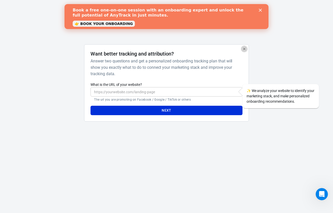
click at [244, 49] on icon "button" at bounding box center [244, 49] width 2 height 2
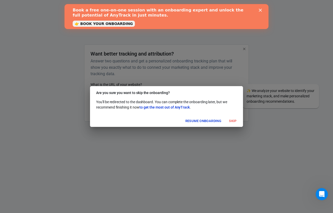
click at [260, 10] on polygon "Close" at bounding box center [259, 10] width 3 height 3
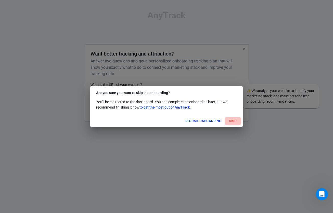
click at [233, 120] on button "Skip" at bounding box center [232, 121] width 16 height 8
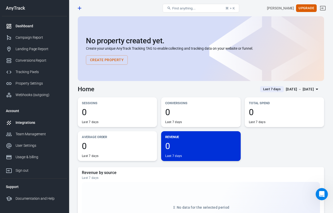
click at [27, 122] on div "Integrations" at bounding box center [39, 122] width 47 height 5
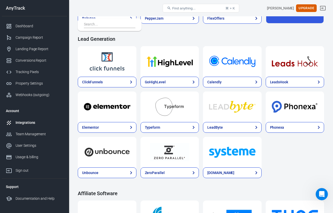
scroll to position [303, 0]
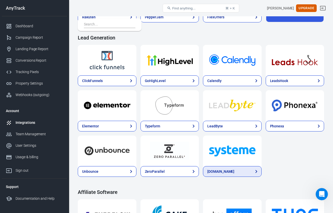
click at [230, 170] on link "[DOMAIN_NAME]" at bounding box center [232, 171] width 59 height 11
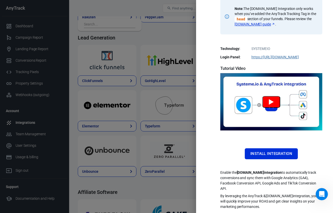
scroll to position [87, 0]
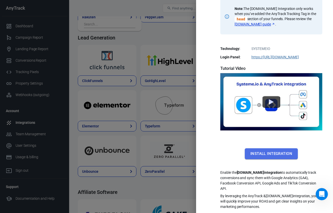
click at [264, 152] on button "Install Integration" at bounding box center [270, 153] width 53 height 11
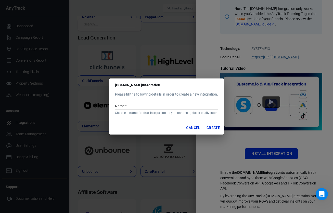
click at [131, 106] on input "Name   *" at bounding box center [166, 106] width 103 height 7
type input "Systeme io AnyTrack for BizPrayLive"
click at [211, 128] on button "Create" at bounding box center [213, 127] width 18 height 9
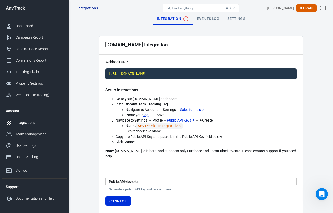
drag, startPoint x: 148, startPoint y: 114, endPoint x: 227, endPoint y: 1, distance: 138.8
click at [0, 16] on div "Integrations Systeme.io Find anything... ⌘ + K Kimberly Letona Upgrade AnyTrack…" at bounding box center [166, 129] width 333 height 226
click at [145, 115] on link "Tag" at bounding box center [148, 114] width 10 height 5
click at [147, 116] on link "Tag" at bounding box center [148, 114] width 10 height 5
click at [172, 126] on code "AnyTrack Integration" at bounding box center [159, 125] width 47 height 5
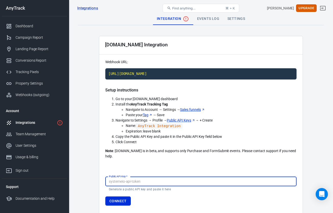
click at [125, 177] on input "Public API Key   *" at bounding box center [200, 181] width 191 height 9
paste input "crp0ilng0s8ecmyi1k439zlb1zesvbrx1ge7vyl8rmg2y6eovhkclfb649ejlyj5"
type input "crp0ilng0s8ecmyi1k439zlb1zesvbrx1ge7vyl8rmg2y6eovhkclfb649ejlyj5"
click at [123, 196] on button "Connect" at bounding box center [117, 200] width 25 height 9
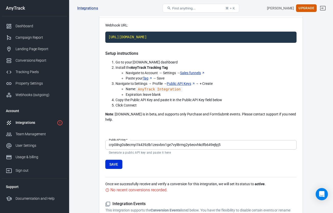
scroll to position [37, 0]
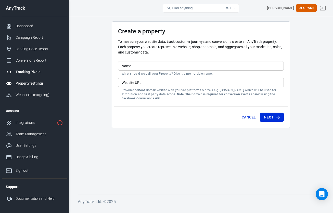
click at [30, 73] on div "Tracking Pixels" at bounding box center [39, 71] width 47 height 5
click at [37, 123] on div "Integrations" at bounding box center [35, 122] width 39 height 5
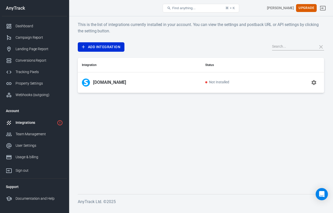
click at [110, 82] on p "[DOMAIN_NAME]" at bounding box center [109, 82] width 33 height 5
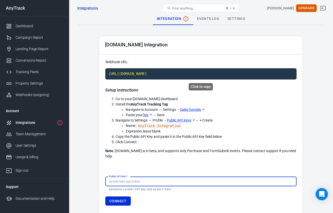
click at [127, 73] on code "[URL][DOMAIN_NAME]" at bounding box center [200, 73] width 191 height 11
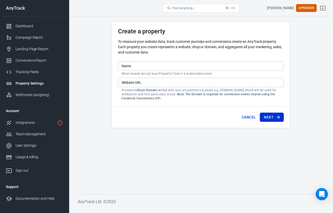
click at [145, 66] on input "Name" at bounding box center [201, 65] width 166 height 9
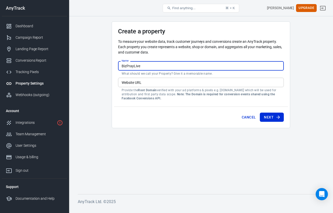
type input "BizPrayLive"
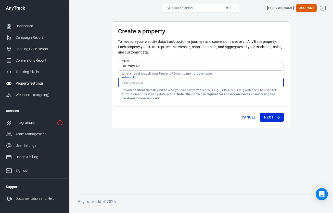
click at [149, 83] on input "Website URL" at bounding box center [201, 82] width 166 height 9
type input "[DOMAIN_NAME]"
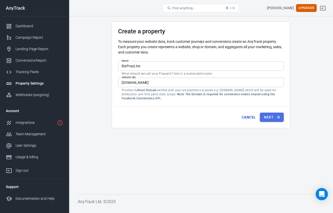
click at [277, 119] on icon "submit" at bounding box center [277, 117] width 5 height 5
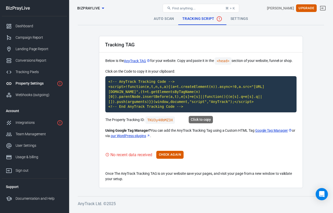
click at [134, 93] on code "<!-- AnyTrack Tracking Code --> <script>!function(e,t,n,s,a){(a=t.createElement…" at bounding box center [200, 94] width 191 height 36
click at [169, 156] on button "Check Again" at bounding box center [169, 155] width 27 height 8
click at [174, 153] on button "Check Again" at bounding box center [169, 155] width 27 height 8
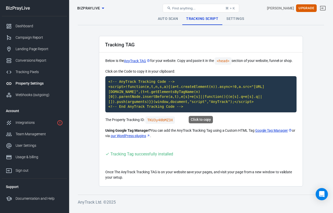
click at [120, 89] on code "<!-- AnyTrack Tracking Code --> <script>!function(e,t,n,s,a){(a=t.createElement…" at bounding box center [200, 94] width 191 height 36
click at [34, 123] on div "Integrations" at bounding box center [35, 122] width 39 height 5
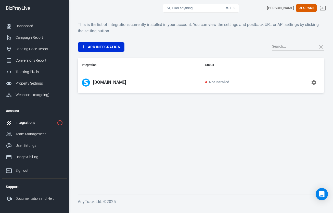
click at [108, 84] on p "[DOMAIN_NAME]" at bounding box center [109, 82] width 33 height 5
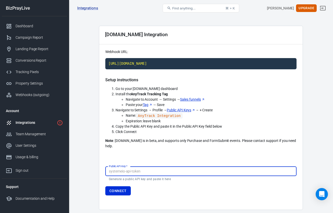
scroll to position [24, 0]
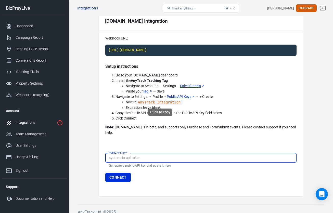
click at [169, 102] on code "AnyTrack Integration" at bounding box center [159, 102] width 47 height 5
click at [147, 153] on input "Public API Key   *" at bounding box center [200, 157] width 191 height 9
paste input "mehmgv34vaxt0ocxbdo1vr0kqjl1ub7z1gdo2wnsvcue0bllf5k14ufxm3ioelg3"
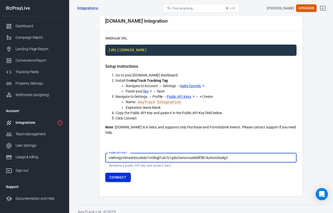
type input "mehmgv34vaxt0ocxbdo1vr0kqjl1ub7z1gdo2wnsvcue0bllf5k14ufxm3ioelg3"
click at [122, 173] on button "Connect" at bounding box center [117, 177] width 25 height 9
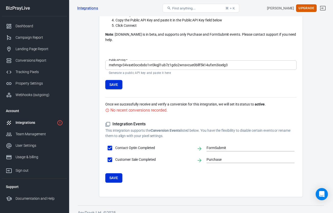
scroll to position [117, 0]
